Goal: Navigation & Orientation: Find specific page/section

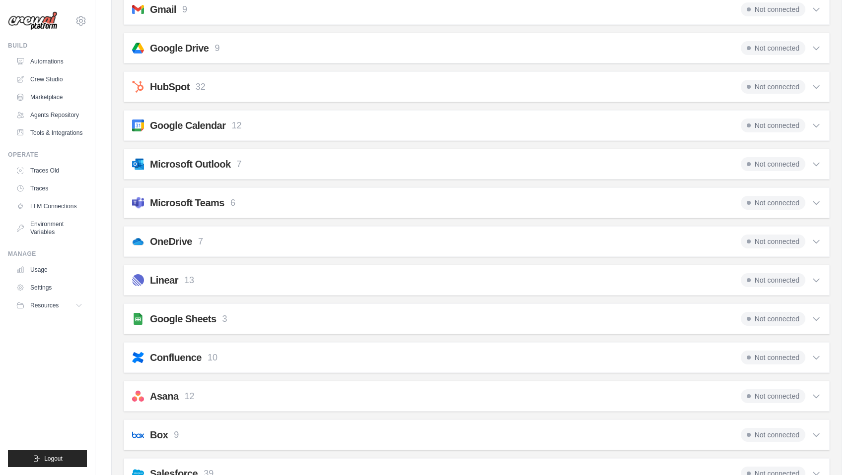
scroll to position [251, 0]
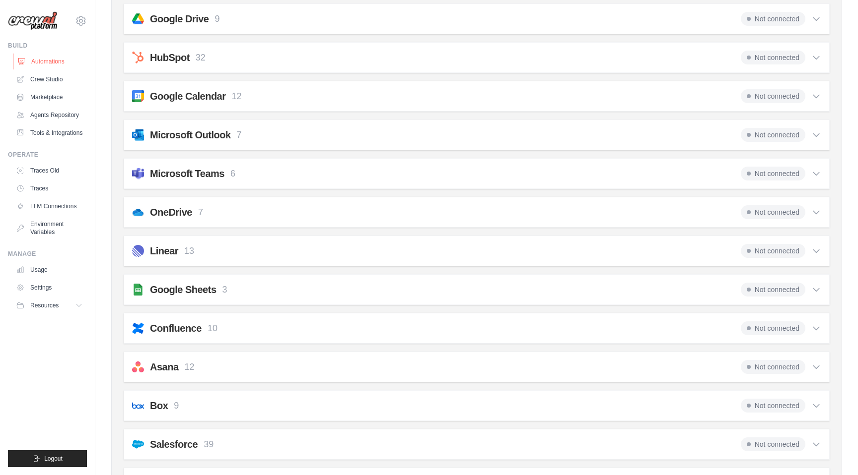
click at [46, 64] on link "Automations" at bounding box center [50, 62] width 75 height 16
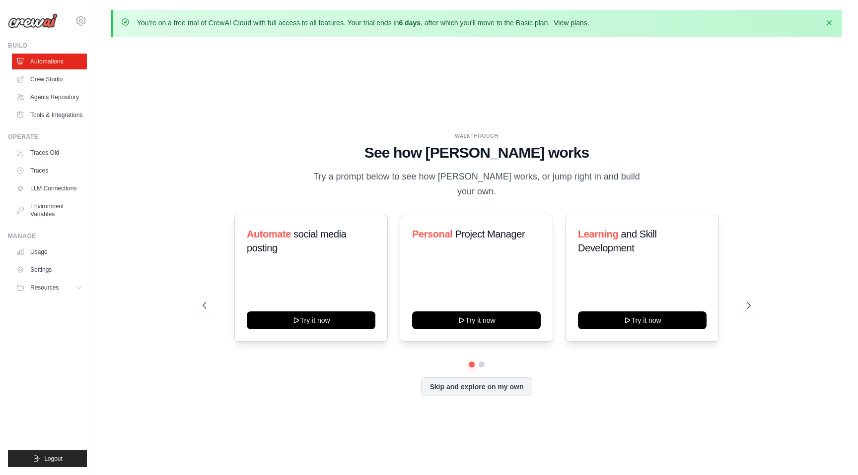
click at [579, 25] on link "View plans" at bounding box center [569, 23] width 33 height 8
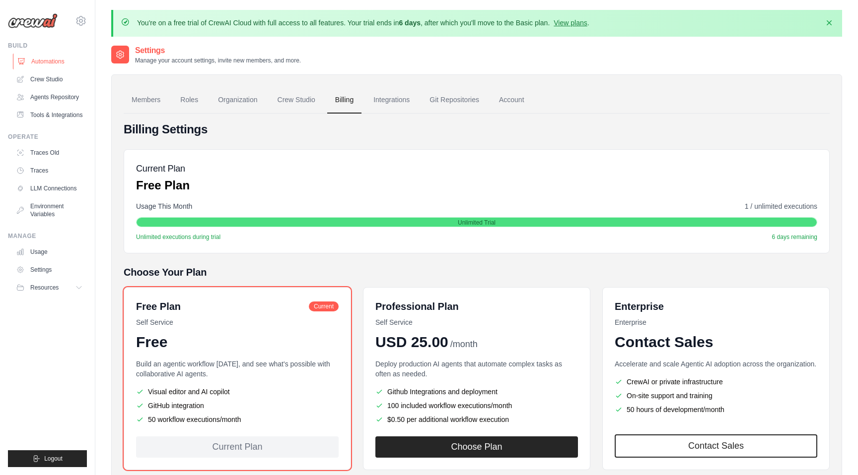
click at [37, 59] on link "Automations" at bounding box center [50, 62] width 75 height 16
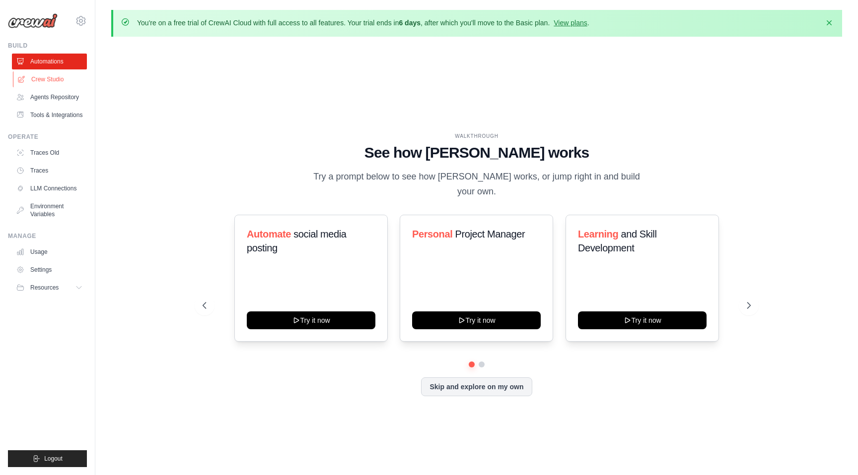
click at [45, 79] on link "Crew Studio" at bounding box center [50, 79] width 75 height 16
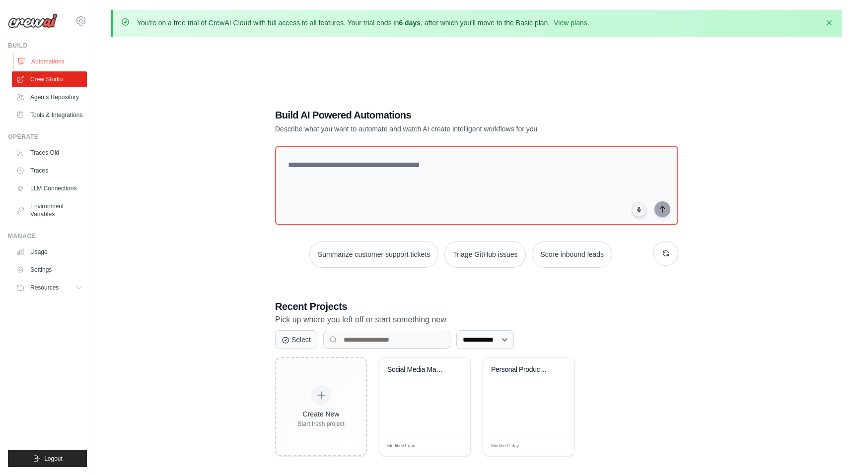
click at [55, 61] on link "Automations" at bounding box center [50, 62] width 75 height 16
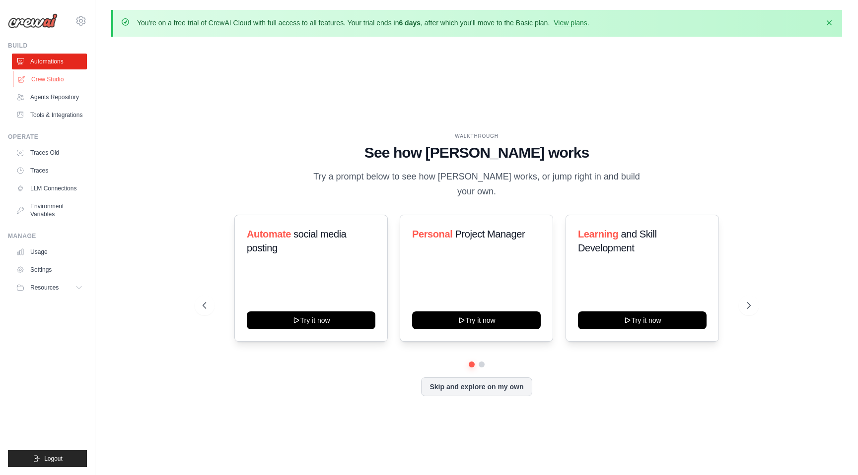
click at [61, 81] on link "Crew Studio" at bounding box center [50, 79] width 75 height 16
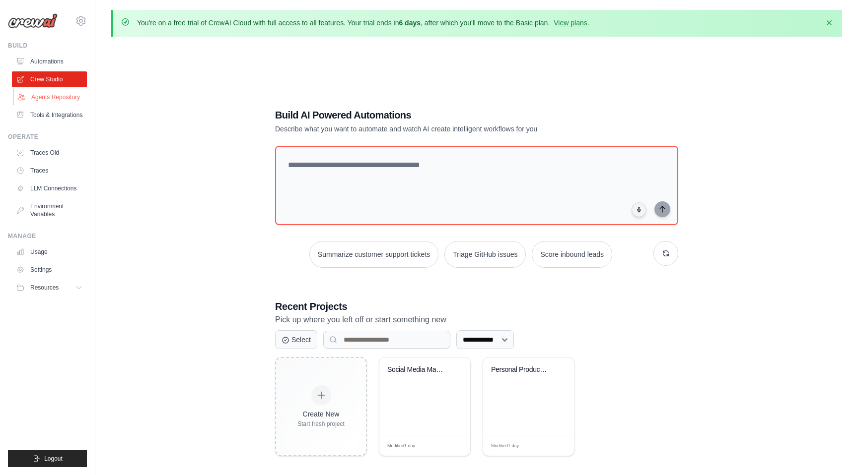
click at [60, 93] on link "Agents Repository" at bounding box center [50, 97] width 75 height 16
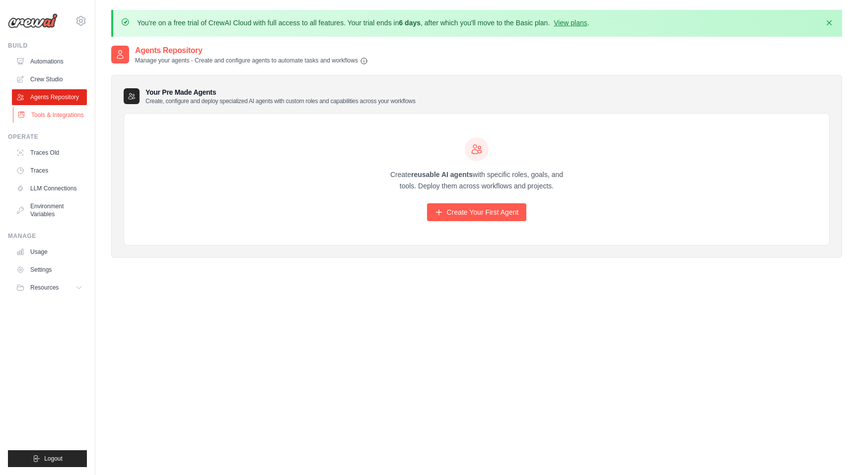
click at [63, 117] on link "Tools & Integrations" at bounding box center [50, 115] width 75 height 16
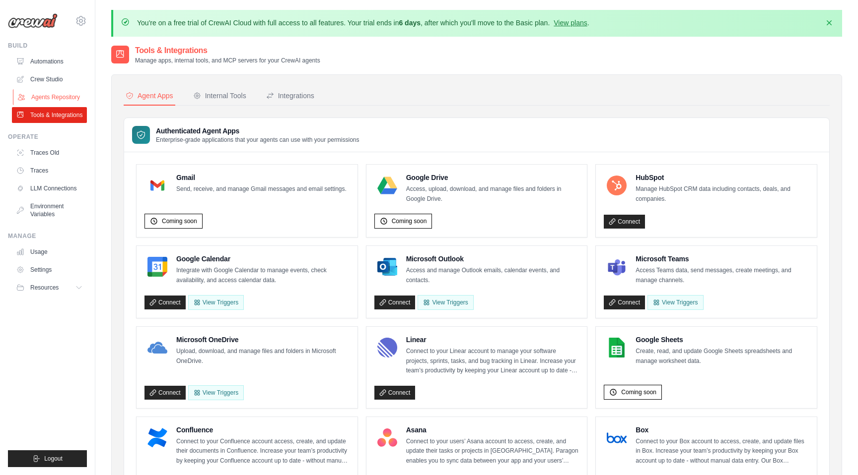
click at [59, 98] on link "Agents Repository" at bounding box center [50, 97] width 75 height 16
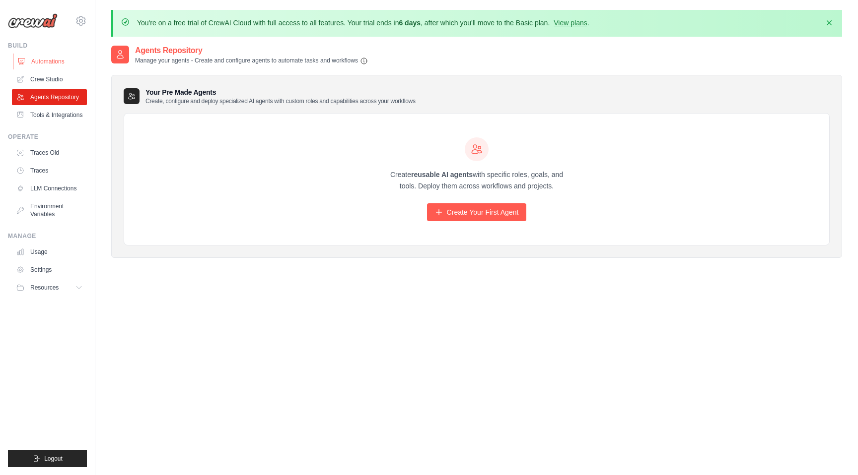
click at [50, 67] on link "Automations" at bounding box center [50, 62] width 75 height 16
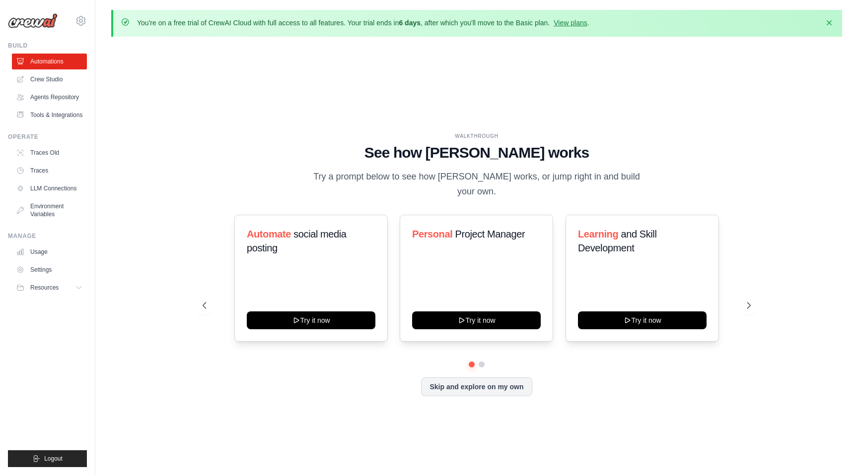
click at [52, 63] on link "Automations" at bounding box center [49, 62] width 75 height 16
click at [482, 361] on button at bounding box center [481, 365] width 8 height 8
click at [472, 253] on div "Personal Project Manager Try it now" at bounding box center [476, 278] width 153 height 127
click at [52, 78] on link "Crew Studio" at bounding box center [50, 79] width 75 height 16
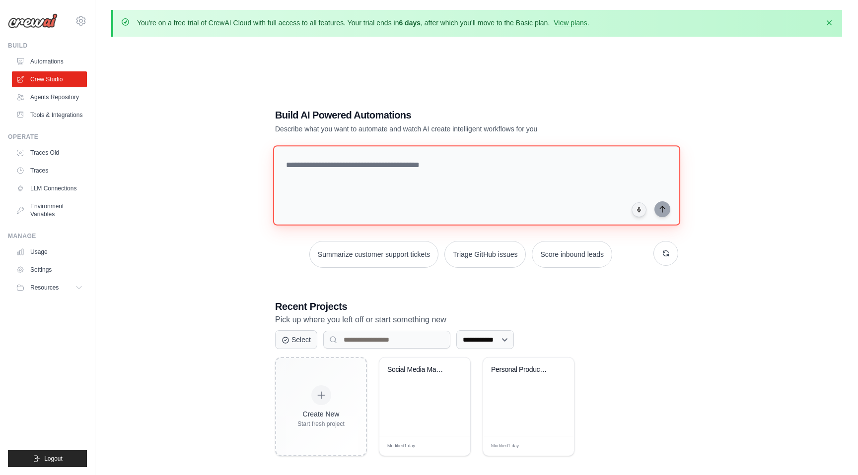
click at [331, 191] on textarea at bounding box center [476, 185] width 407 height 80
